Goal: Information Seeking & Learning: Check status

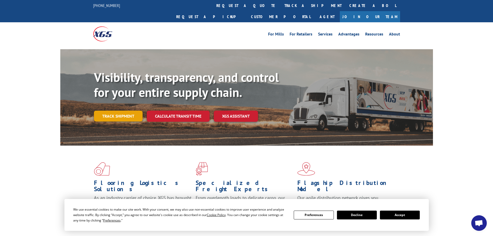
click at [114, 110] on link "Track shipment" at bounding box center [118, 115] width 49 height 11
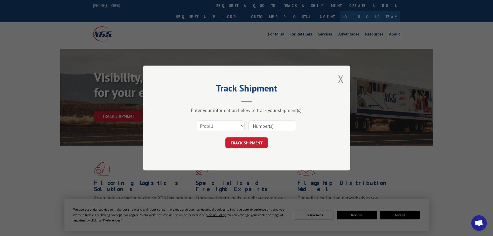
click at [264, 124] on input at bounding box center [272, 125] width 48 height 11
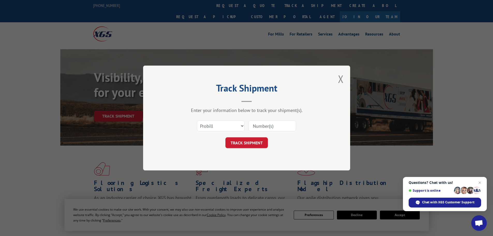
paste input "17639005"
type input "17639005"
click at [244, 145] on button "TRACK SHIPMENT" at bounding box center [246, 142] width 42 height 11
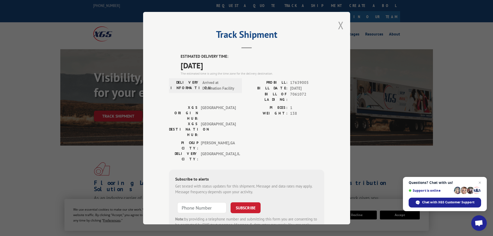
click at [339, 24] on button "Close modal" at bounding box center [341, 25] width 6 height 14
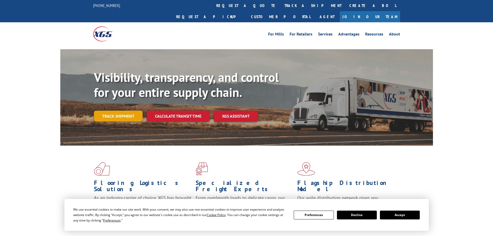
click at [117, 110] on link "Track shipment" at bounding box center [118, 115] width 49 height 11
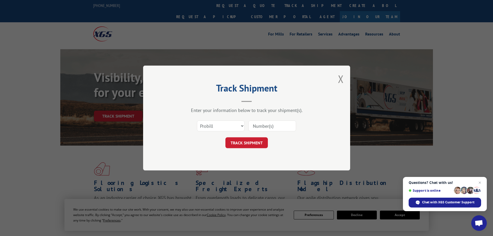
click at [265, 126] on input at bounding box center [272, 125] width 48 height 11
paste input "17639005"
type input "17639005"
click at [254, 142] on button "TRACK SHIPMENT" at bounding box center [246, 142] width 42 height 11
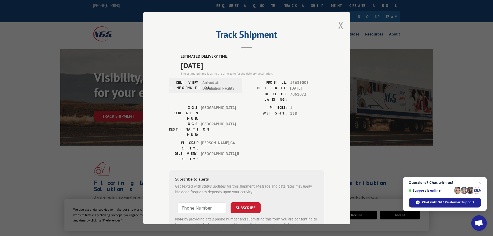
click at [338, 24] on button "Close modal" at bounding box center [341, 25] width 6 height 14
